Goal: Transaction & Acquisition: Purchase product/service

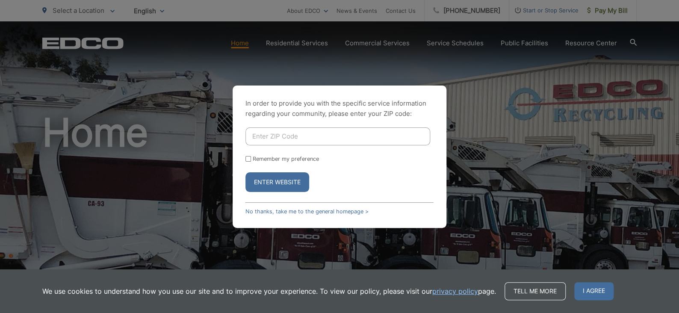
click at [274, 179] on button "Enter Website" at bounding box center [277, 182] width 64 height 20
click at [274, 134] on input "Enter ZIP Code" at bounding box center [337, 136] width 185 height 18
click at [264, 180] on button "Enter Website" at bounding box center [277, 182] width 64 height 20
click at [271, 138] on input "Enter ZIP Code" at bounding box center [337, 136] width 185 height 18
drag, startPoint x: 270, startPoint y: 138, endPoint x: 223, endPoint y: 139, distance: 47.0
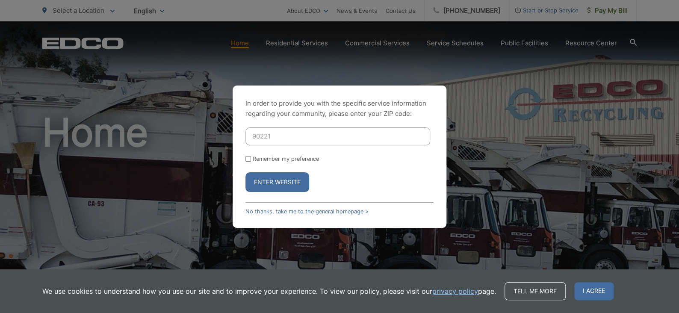
click at [223, 139] on div "In order to provide you with the specific service information regarding your co…" at bounding box center [339, 156] width 679 height 313
type input "90620"
click at [261, 180] on button "Enter Website" at bounding box center [277, 182] width 64 height 20
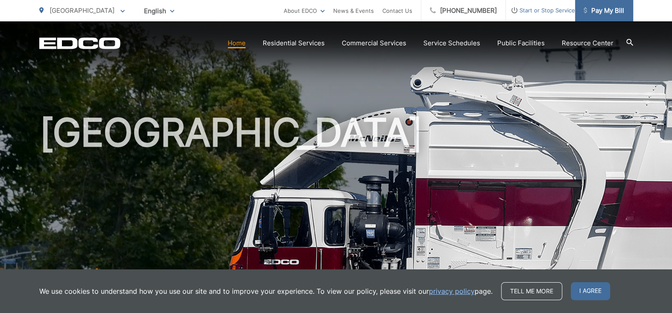
click at [602, 12] on span "Pay My Bill" at bounding box center [604, 11] width 41 height 10
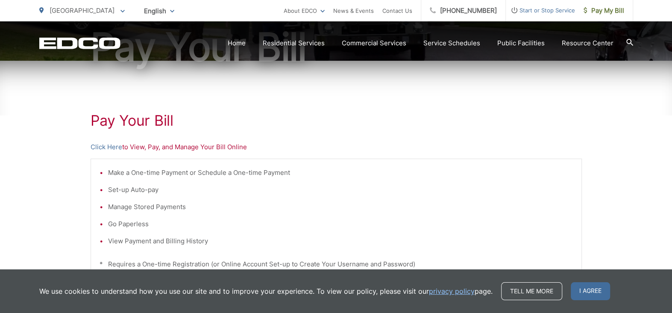
scroll to position [114, 0]
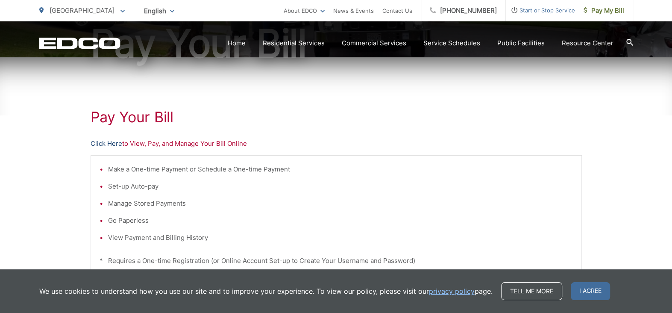
click at [104, 144] on link "Click Here" at bounding box center [107, 143] width 32 height 10
click at [106, 145] on link "Click Here" at bounding box center [107, 143] width 32 height 10
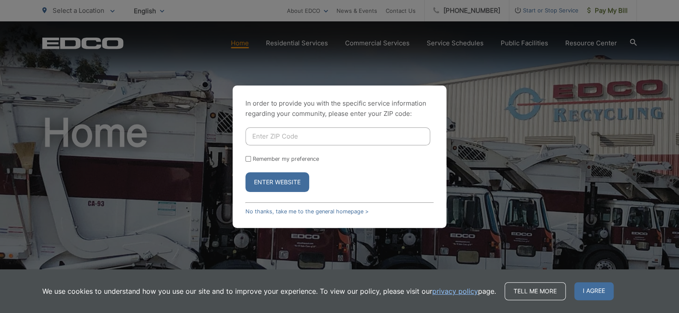
click at [286, 182] on button "Enter Website" at bounding box center [277, 182] width 64 height 20
click at [281, 188] on button "Enter Website" at bounding box center [277, 182] width 64 height 20
click at [270, 211] on link "No thanks, take me to the general homepage >" at bounding box center [306, 211] width 123 height 6
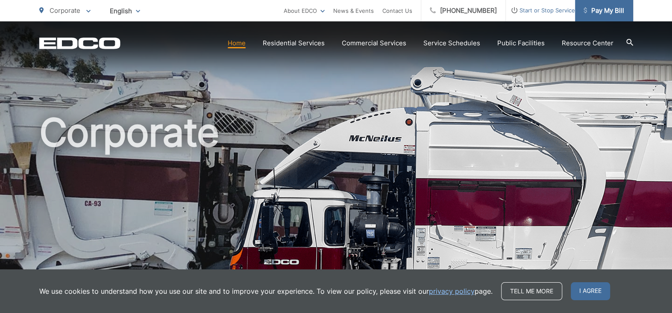
click at [611, 11] on span "Pay My Bill" at bounding box center [604, 11] width 41 height 10
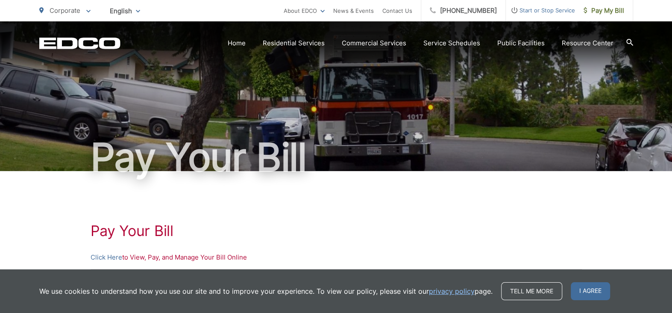
scroll to position [85, 0]
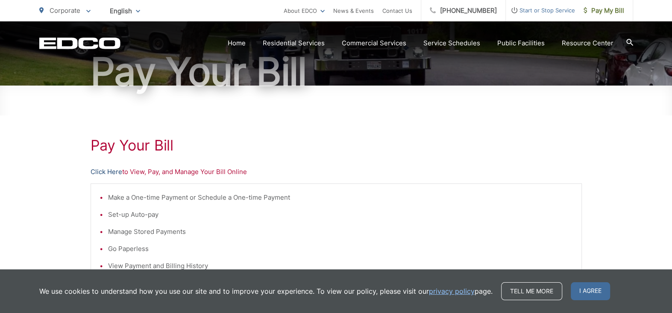
click at [103, 170] on link "Click Here" at bounding box center [107, 172] width 32 height 10
